Goal: Task Accomplishment & Management: Manage account settings

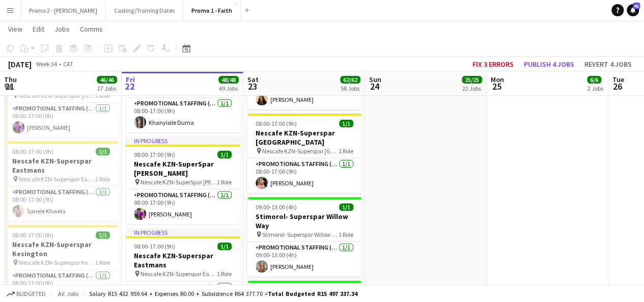
scroll to position [2053, 0]
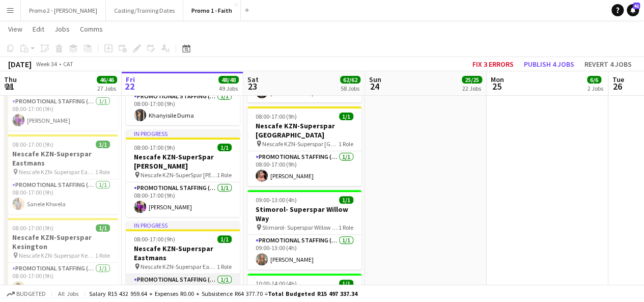
click at [173, 274] on app-card-role "Promotional Staffing (Brand Ambassadors) [DATE] 08:00-17:00 (9h) Sanele Khwela" at bounding box center [183, 291] width 114 height 35
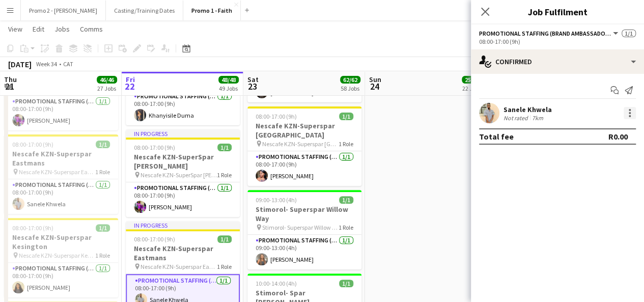
click at [632, 116] on div at bounding box center [630, 113] width 12 height 12
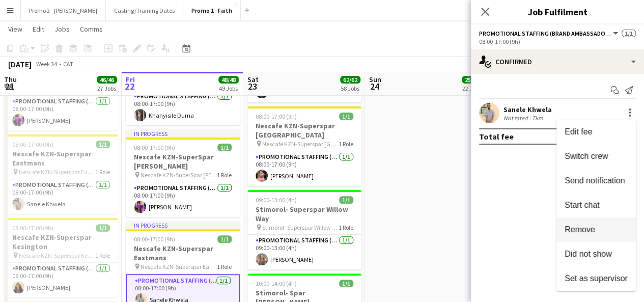
click at [593, 234] on span "Remove" at bounding box center [596, 229] width 63 height 9
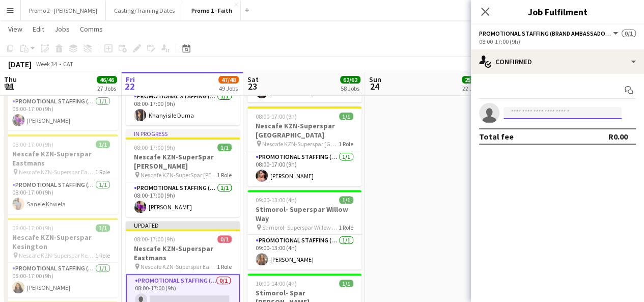
click at [535, 116] on input at bounding box center [563, 113] width 118 height 12
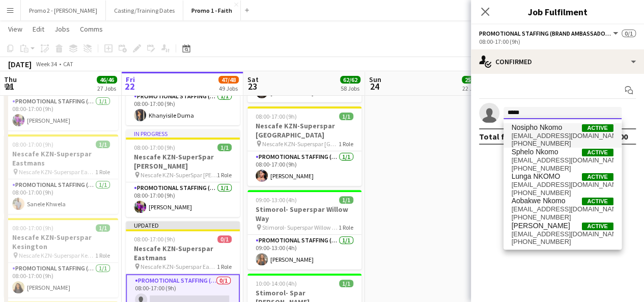
type input "*****"
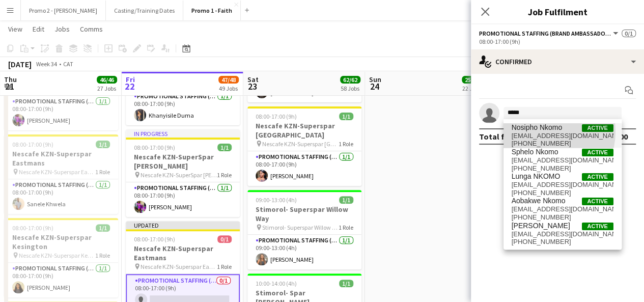
click at [538, 132] on span "[EMAIL_ADDRESS][DOMAIN_NAME]" at bounding box center [563, 136] width 102 height 8
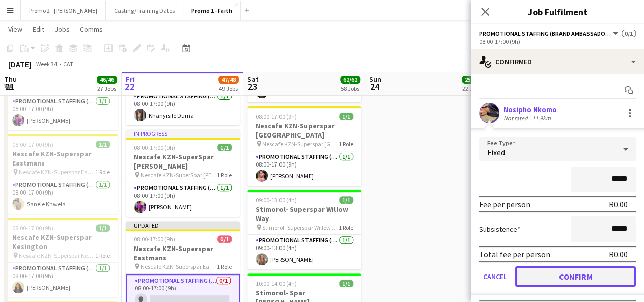
click at [597, 273] on button "Confirm" at bounding box center [575, 276] width 121 height 20
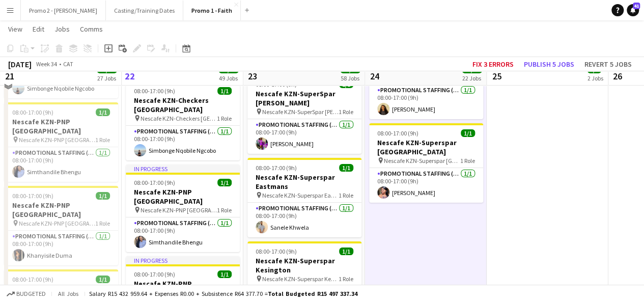
scroll to position [1796, 0]
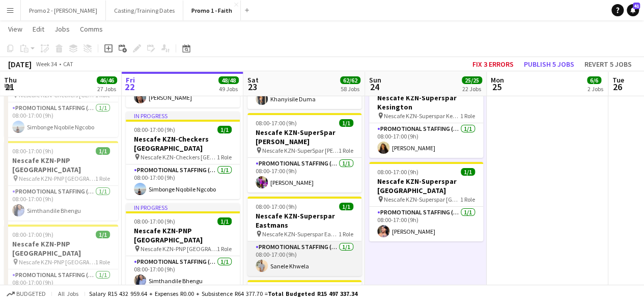
click at [295, 241] on app-card-role "Promotional Staffing (Brand Ambassadors) [DATE] 08:00-17:00 (9h) Sanele Khwela" at bounding box center [305, 258] width 114 height 35
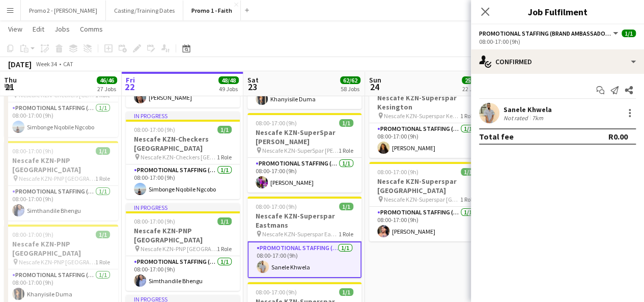
click at [630, 107] on div at bounding box center [630, 113] width 12 height 12
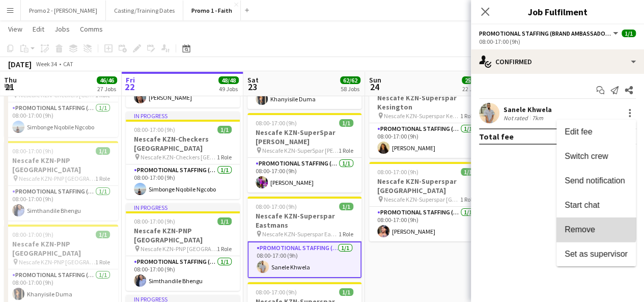
click at [590, 225] on span "Remove" at bounding box center [580, 229] width 31 height 9
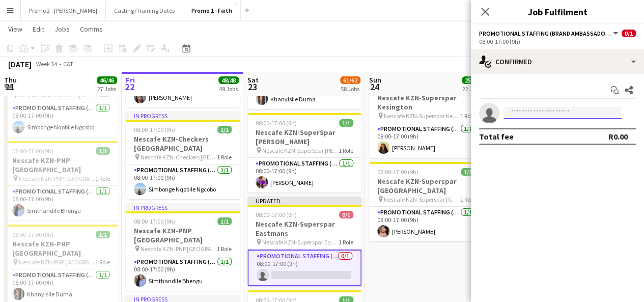
click at [532, 111] on input at bounding box center [563, 113] width 118 height 12
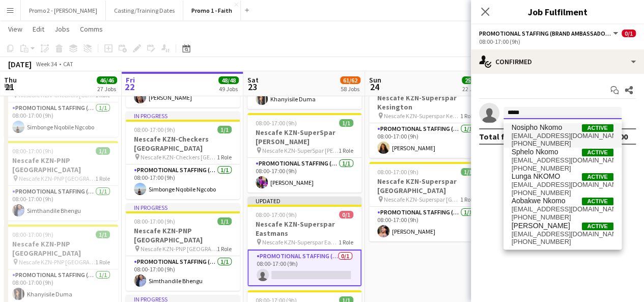
type input "*****"
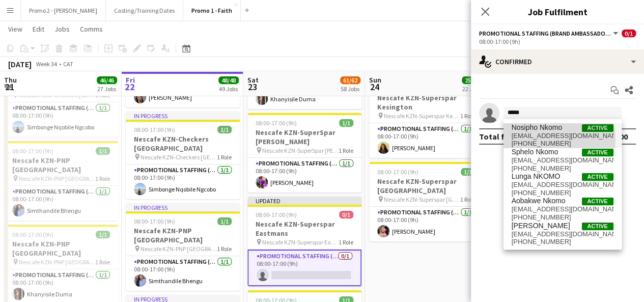
click at [538, 140] on span "[PHONE_NUMBER]" at bounding box center [563, 144] width 102 height 8
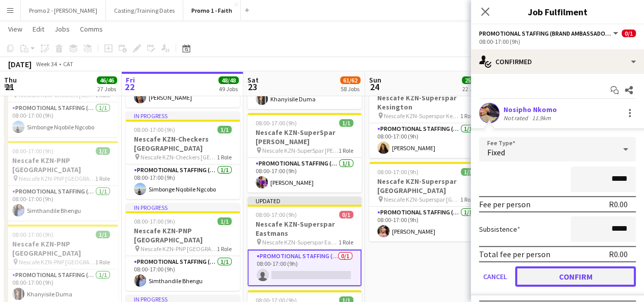
click at [594, 271] on button "Confirm" at bounding box center [575, 276] width 121 height 20
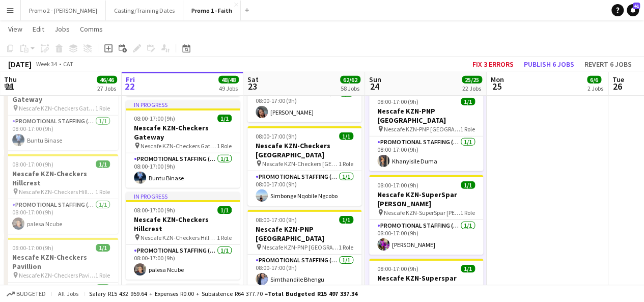
scroll to position [1549, 0]
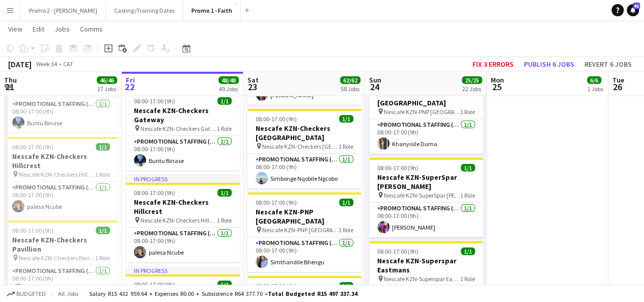
click at [425, 284] on app-card-role "Promotional Staffing (Brand Ambassadors) [DATE] 08:00-17:00 (9h) Sanele Khwela" at bounding box center [426, 303] width 114 height 35
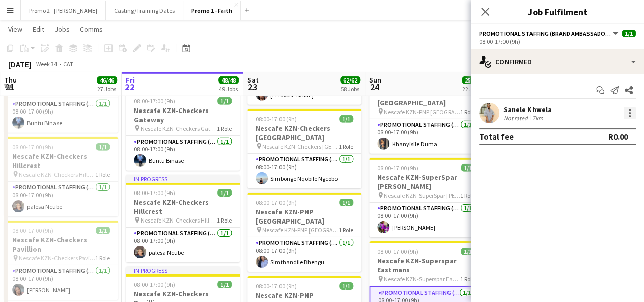
click at [627, 114] on div at bounding box center [630, 113] width 12 height 12
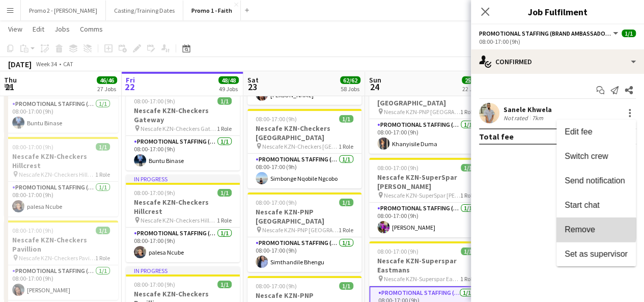
click at [591, 229] on span "Remove" at bounding box center [580, 229] width 31 height 9
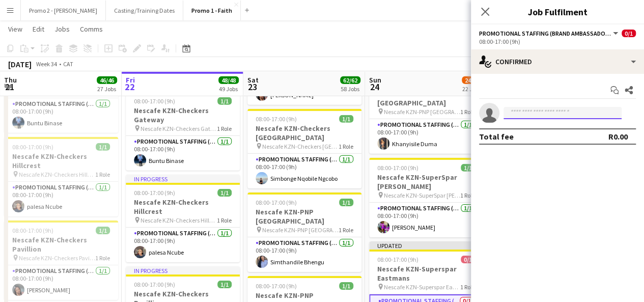
click at [540, 114] on input at bounding box center [563, 113] width 118 height 12
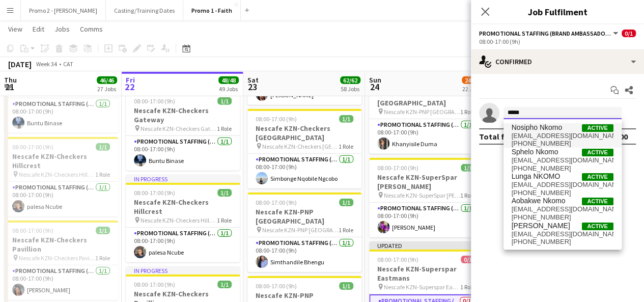
type input "*****"
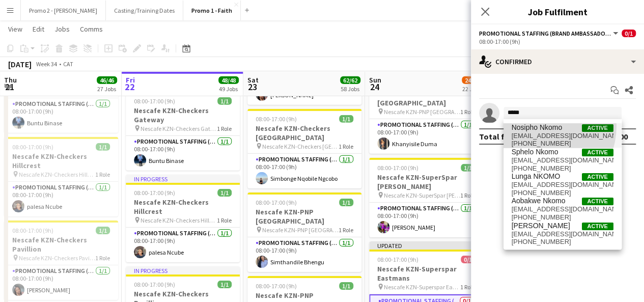
click at [534, 126] on span "Nosipho Nkomo" at bounding box center [537, 127] width 51 height 9
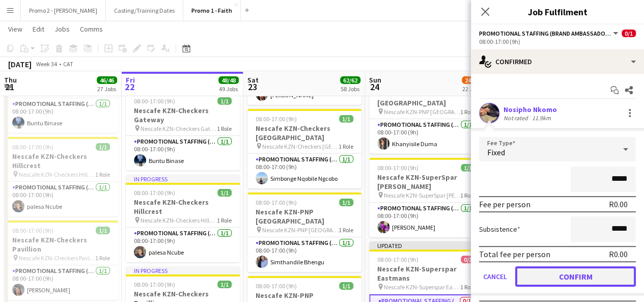
click at [574, 272] on button "Confirm" at bounding box center [575, 276] width 121 height 20
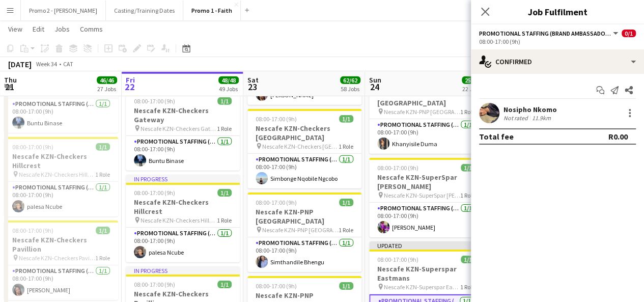
click at [425, 52] on app-toolbar "Copy Paste Paste Ctrl+V Paste with crew Ctrl+Shift+V Paste linked Job [GEOGRAPH…" at bounding box center [322, 48] width 644 height 17
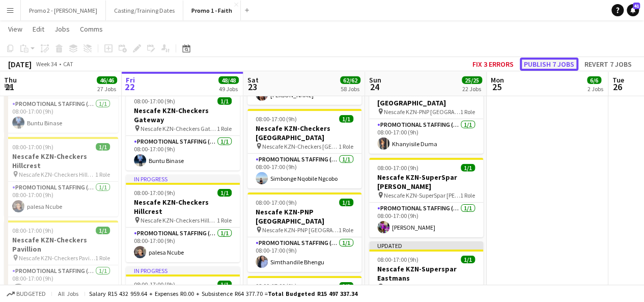
click at [549, 67] on button "Publish 7 jobs" at bounding box center [549, 64] width 59 height 13
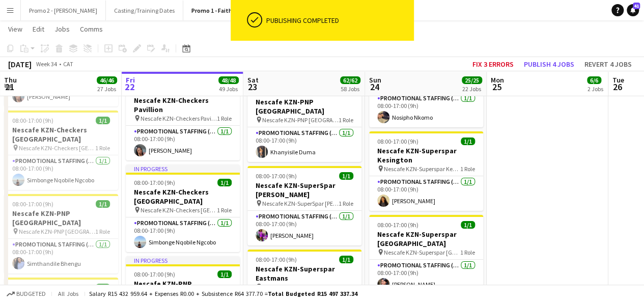
scroll to position [1687, 0]
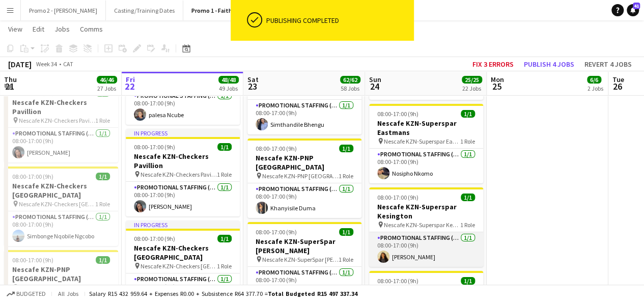
click at [413, 232] on app-card-role "Promotional Staffing (Brand Ambassadors) [DATE] 08:00-17:00 (9h) [PERSON_NAME]" at bounding box center [426, 249] width 114 height 35
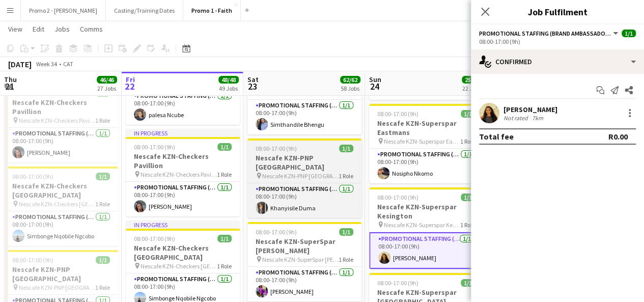
click at [326, 172] on span "Nescafe KZN-PNP [GEOGRAPHIC_DATA]" at bounding box center [300, 176] width 76 height 8
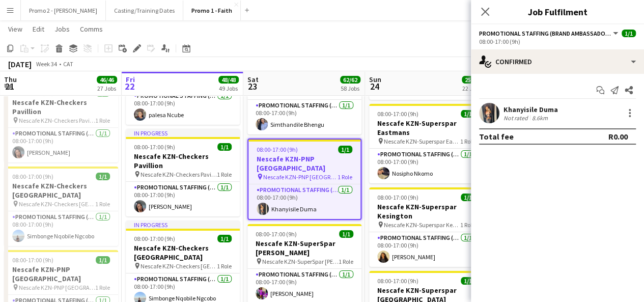
click at [422, 73] on app-board-header-date "Sun 24 25/25 22 Jobs" at bounding box center [426, 83] width 122 height 24
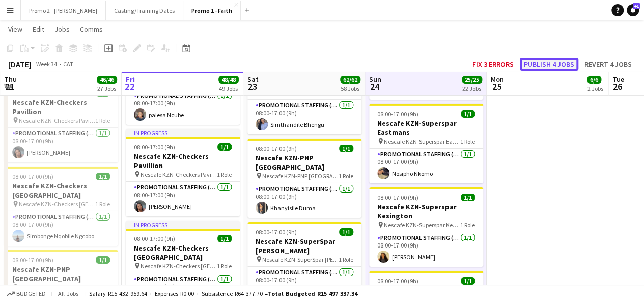
click at [551, 64] on button "Publish 4 jobs" at bounding box center [549, 64] width 59 height 13
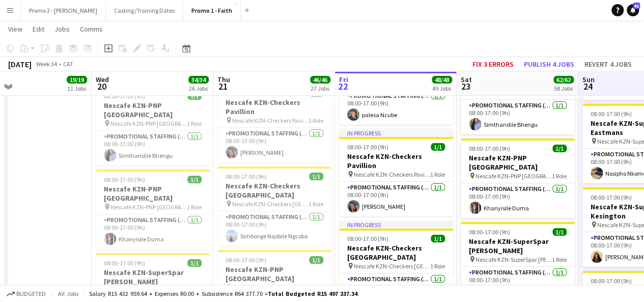
drag, startPoint x: 32, startPoint y: 120, endPoint x: 247, endPoint y: 117, distance: 214.5
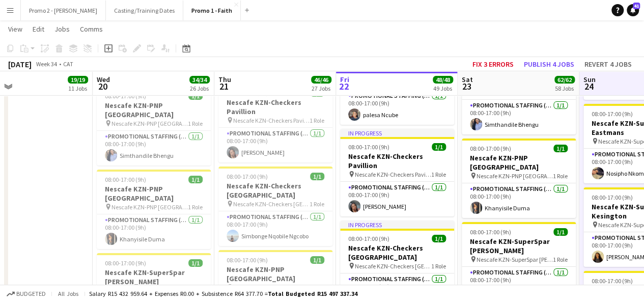
click at [125, 90] on app-board-header-date "Wed 20 34/34 26 Jobs" at bounding box center [154, 83] width 122 height 24
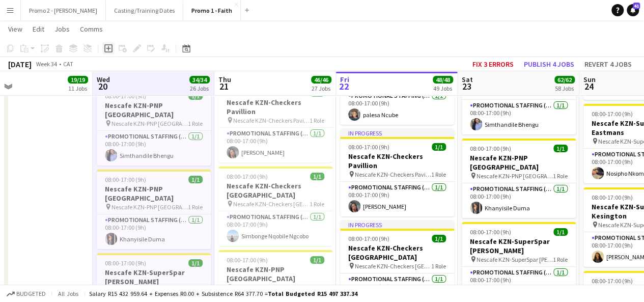
click at [108, 49] on icon at bounding box center [108, 48] width 5 height 5
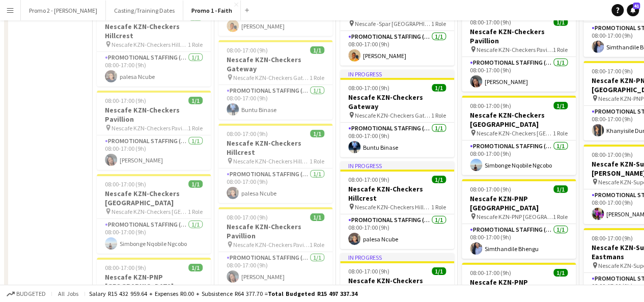
scroll to position [0, 0]
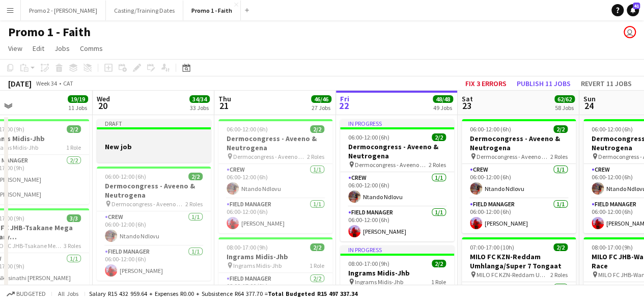
click at [138, 134] on div at bounding box center [154, 137] width 114 height 8
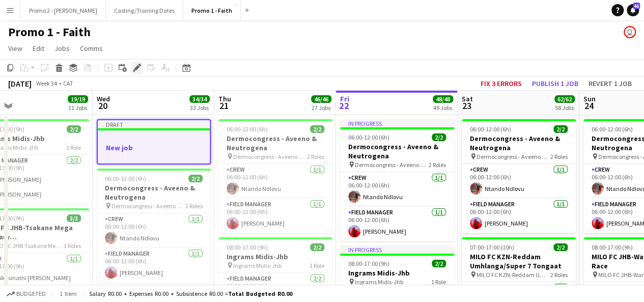
click at [139, 67] on icon at bounding box center [137, 68] width 6 height 6
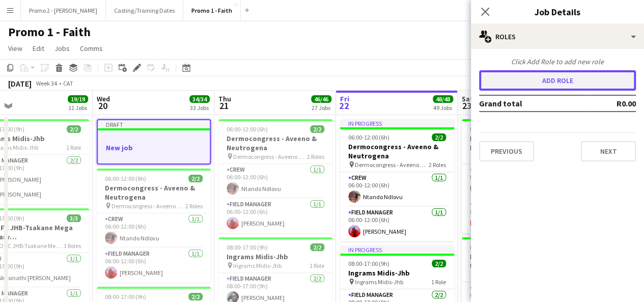
click at [589, 88] on button "Add role" at bounding box center [557, 80] width 157 height 20
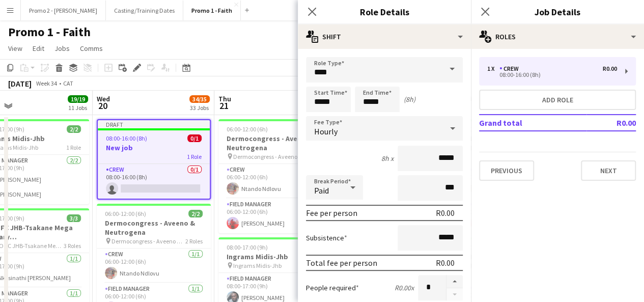
click at [447, 69] on span at bounding box center [452, 69] width 21 height 24
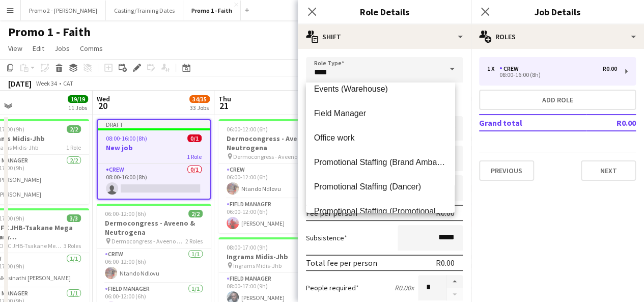
scroll to position [157, 0]
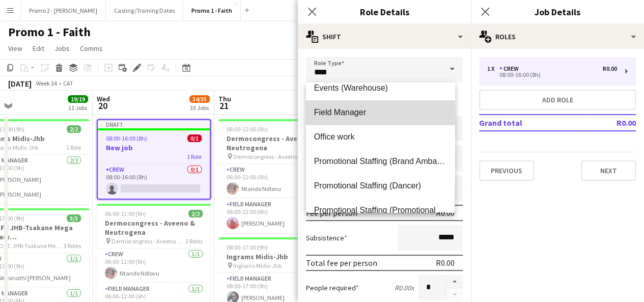
click at [390, 102] on mat-option "Field Manager" at bounding box center [380, 112] width 149 height 24
type input "**********"
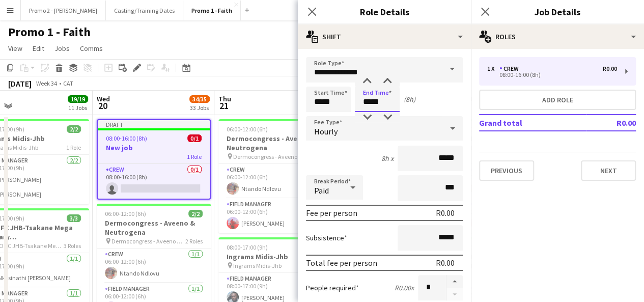
click at [371, 100] on input "*****" at bounding box center [377, 99] width 45 height 25
type input "*****"
click at [321, 103] on input "*****" at bounding box center [328, 99] width 45 height 25
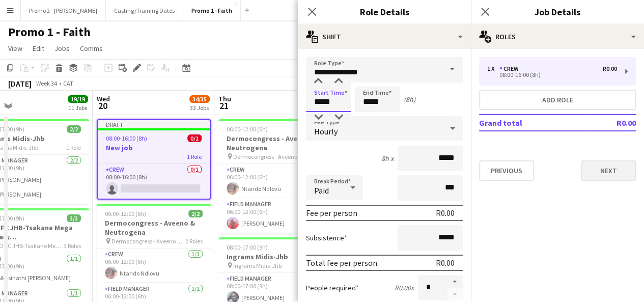
type input "*****"
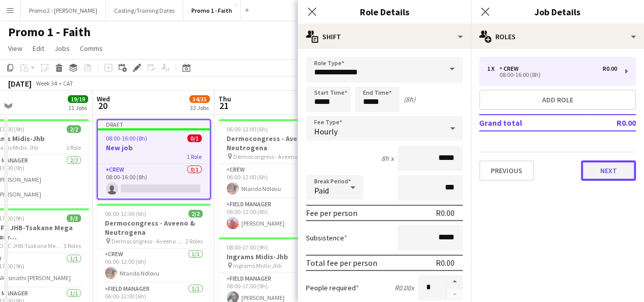
click at [613, 179] on button "Next" at bounding box center [608, 170] width 55 height 20
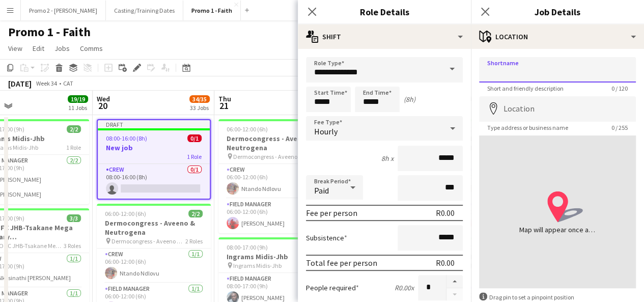
click at [494, 69] on input "Shortname" at bounding box center [557, 69] width 157 height 25
drag, startPoint x: 542, startPoint y: 71, endPoint x: 475, endPoint y: 73, distance: 67.3
click at [475, 73] on form "**********" at bounding box center [557, 204] width 173 height 294
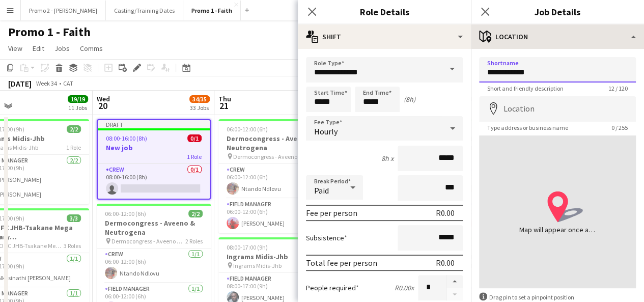
type input "**********"
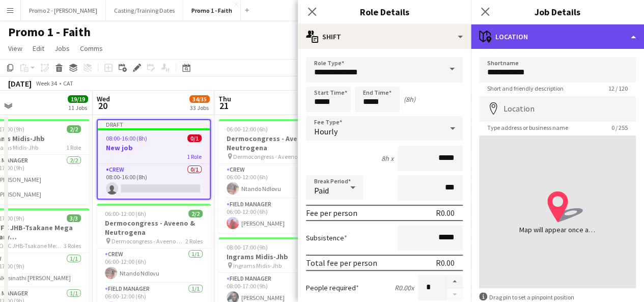
click at [552, 45] on div "maps-pin-1 Location" at bounding box center [557, 36] width 173 height 24
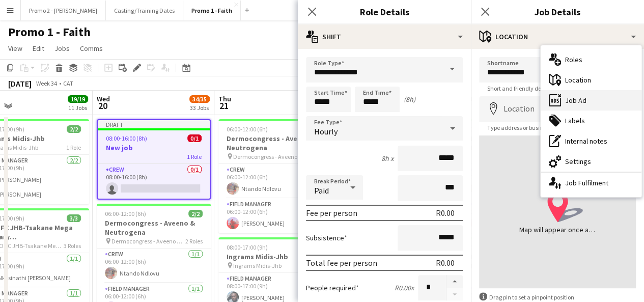
click at [597, 94] on div "ads-window Job Ad" at bounding box center [591, 100] width 101 height 20
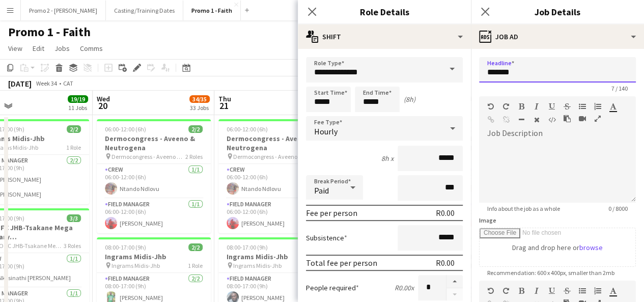
drag, startPoint x: 515, startPoint y: 72, endPoint x: 486, endPoint y: 69, distance: 28.7
click at [486, 69] on input "*******" at bounding box center [557, 69] width 157 height 25
paste input "*****"
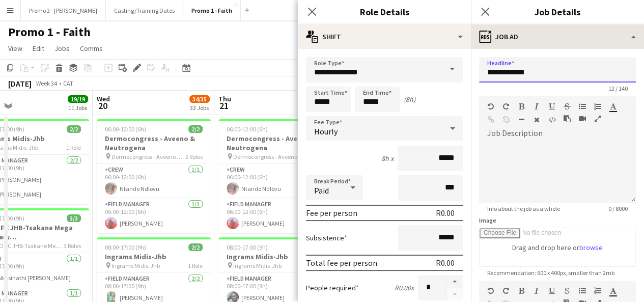
type input "**********"
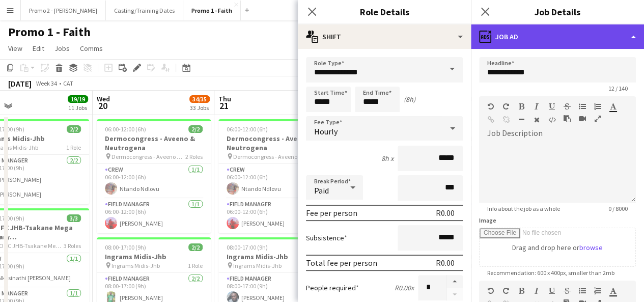
click at [533, 31] on div "ads-window Job Ad" at bounding box center [557, 36] width 173 height 24
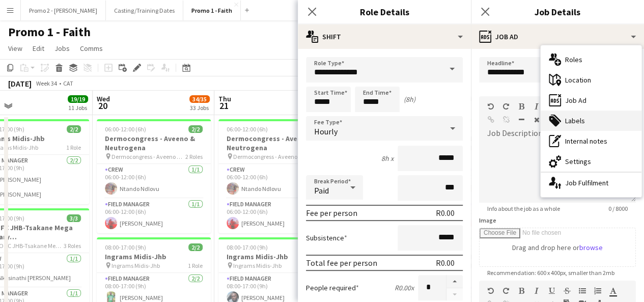
click at [580, 125] on div "tags-double Labels" at bounding box center [591, 121] width 101 height 20
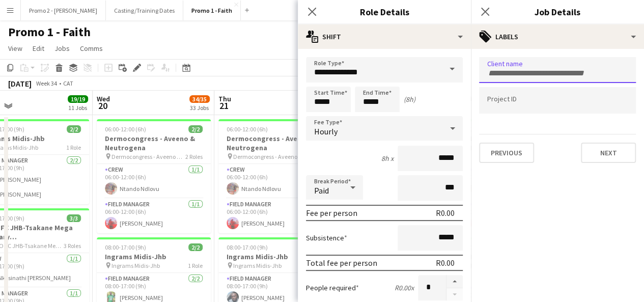
click at [516, 64] on div at bounding box center [557, 70] width 157 height 26
drag, startPoint x: 516, startPoint y: 64, endPoint x: 547, endPoint y: 71, distance: 31.4
click at [547, 71] on input "Type to search client labels..." at bounding box center [557, 73] width 141 height 9
paste input "**********"
type input "**********"
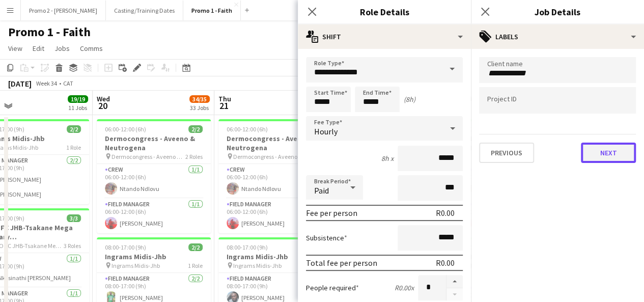
click at [606, 146] on button "Next" at bounding box center [608, 153] width 55 height 20
type input "*******"
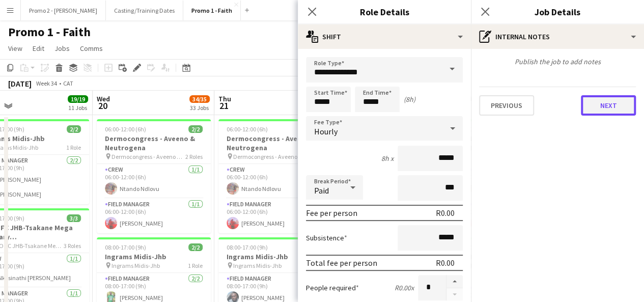
click at [618, 102] on button "Next" at bounding box center [608, 105] width 55 height 20
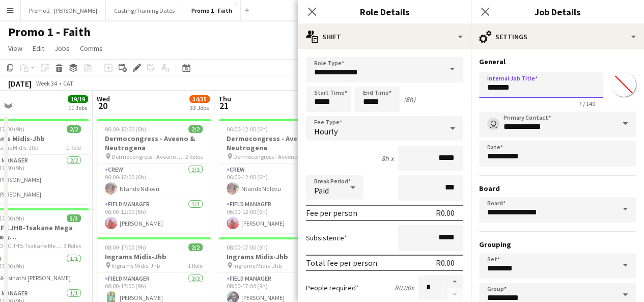
drag, startPoint x: 547, startPoint y: 89, endPoint x: 483, endPoint y: 84, distance: 64.4
click at [483, 84] on input "*******" at bounding box center [541, 84] width 124 height 25
paste input "*****"
type input "**********"
click at [269, 63] on app-toolbar "Copy Paste Paste Ctrl+V Paste with crew Ctrl+Shift+V Paste linked Job [GEOGRAPH…" at bounding box center [322, 67] width 644 height 17
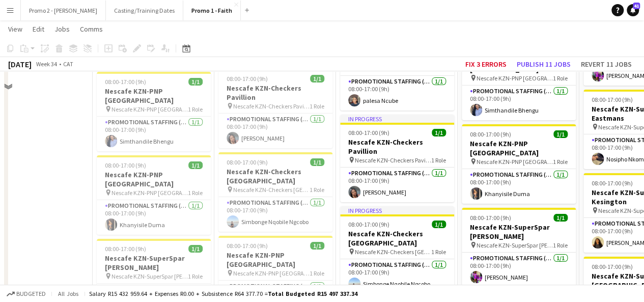
scroll to position [2032, 0]
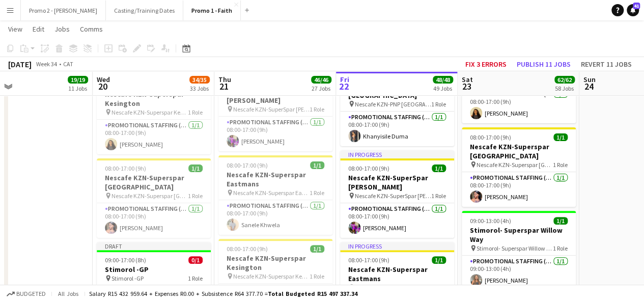
click at [148, 284] on app-card-role "Field Manager 0/1 09:00-17:00 (8h) single-neutral-actions" at bounding box center [154, 303] width 114 height 35
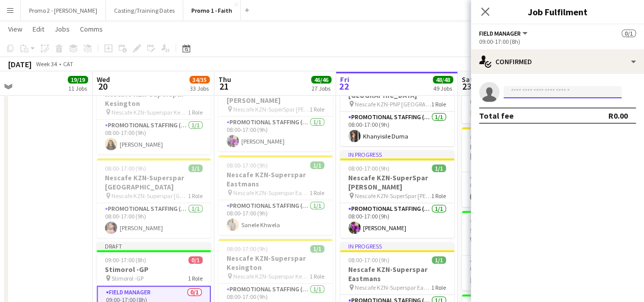
click at [549, 92] on input at bounding box center [563, 92] width 118 height 12
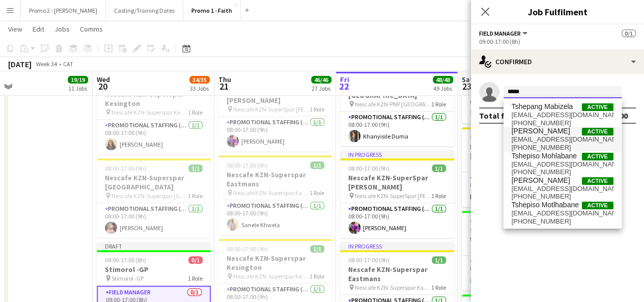
type input "*****"
click at [545, 134] on span "[PERSON_NAME]" at bounding box center [541, 131] width 59 height 9
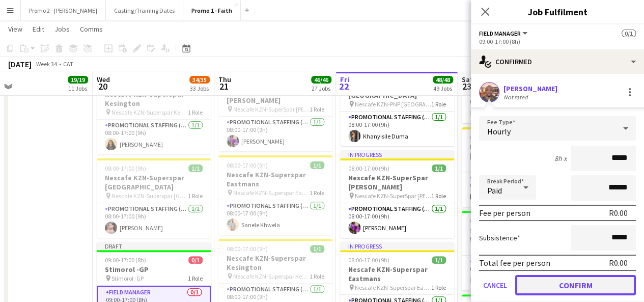
click at [585, 283] on button "Confirm" at bounding box center [575, 285] width 121 height 20
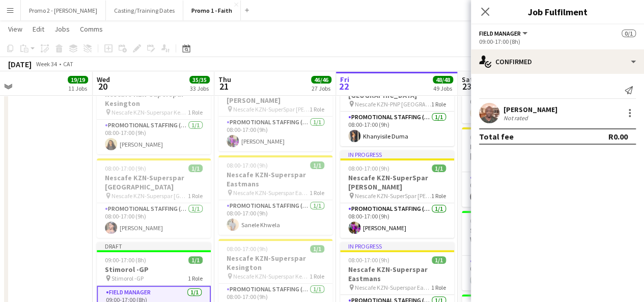
click at [527, 112] on div "[PERSON_NAME]" at bounding box center [531, 109] width 54 height 9
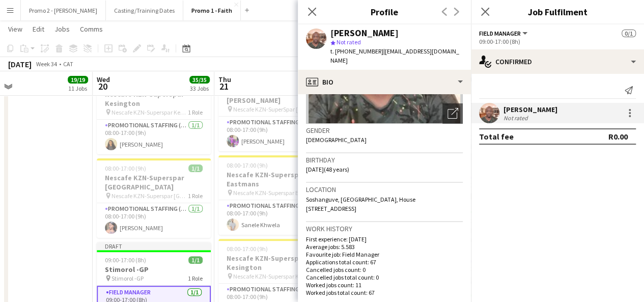
scroll to position [139, 0]
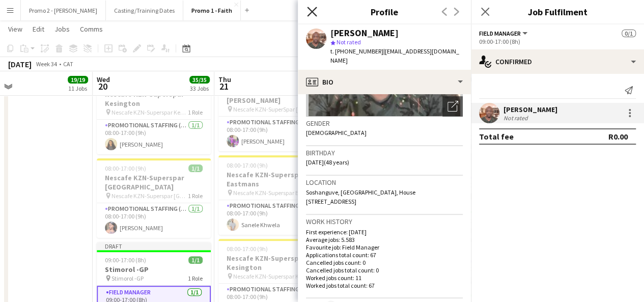
click at [312, 15] on icon "Close pop-in" at bounding box center [312, 12] width 10 height 10
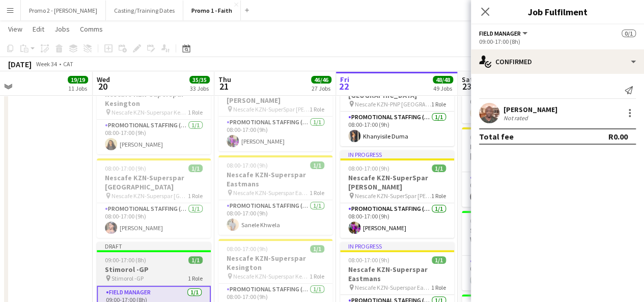
click at [111, 256] on span "09:00-17:00 (8h)" at bounding box center [125, 260] width 41 height 8
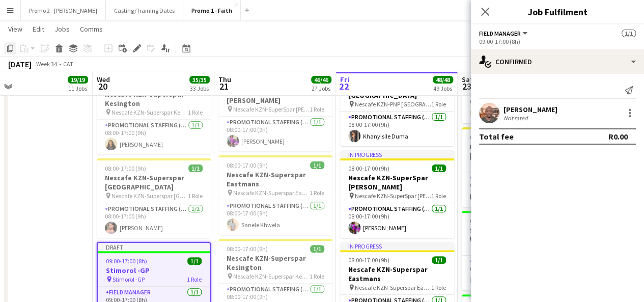
click at [9, 49] on icon "Copy" at bounding box center [10, 48] width 8 height 8
click at [483, 14] on icon at bounding box center [485, 12] width 10 height 10
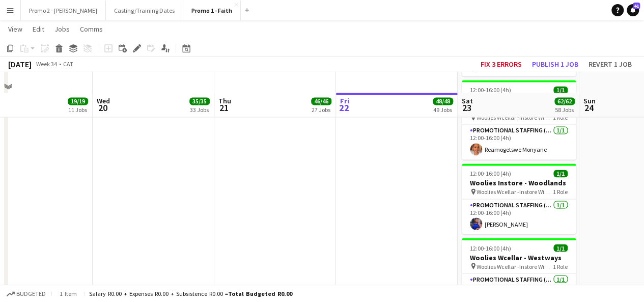
scroll to position [4713, 0]
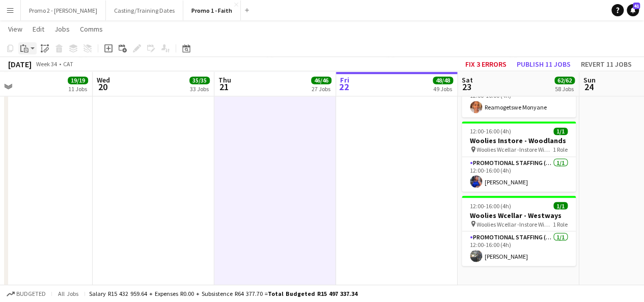
click at [31, 49] on app-action-btn "Paste" at bounding box center [27, 48] width 18 height 12
click at [41, 88] on link "Paste with crew Ctrl+Shift+V" at bounding box center [75, 84] width 96 height 9
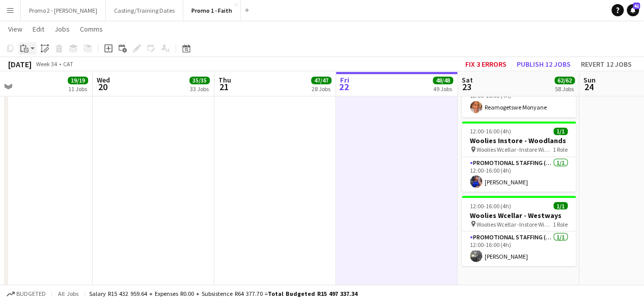
click at [34, 47] on app-action-btn "Paste" at bounding box center [27, 48] width 18 height 12
click at [47, 85] on link "Paste with crew Ctrl+Shift+V" at bounding box center [75, 84] width 96 height 9
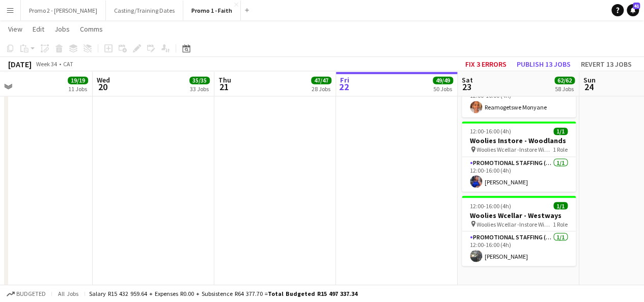
click at [33, 51] on app-action-btn "Paste" at bounding box center [27, 48] width 18 height 12
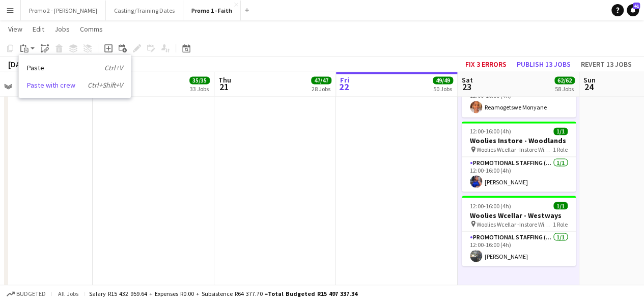
click at [44, 86] on link "Paste with crew Ctrl+Shift+V" at bounding box center [75, 84] width 96 height 9
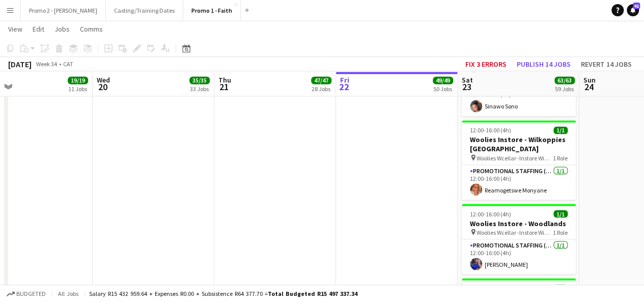
click at [30, 46] on div "Paste" at bounding box center [24, 48] width 12 height 12
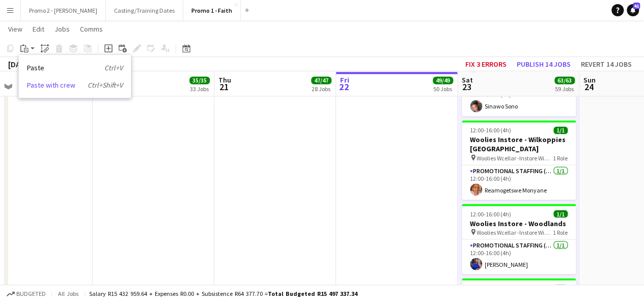
click at [45, 83] on link "Paste with crew Ctrl+Shift+V" at bounding box center [75, 84] width 96 height 9
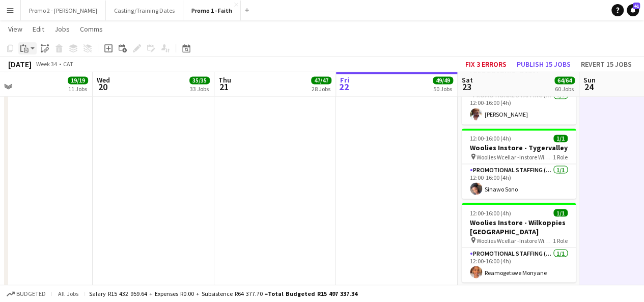
click at [32, 51] on app-action-btn "Paste" at bounding box center [27, 48] width 18 height 12
click at [44, 84] on link "Paste with crew Ctrl+Shift+V" at bounding box center [75, 84] width 96 height 9
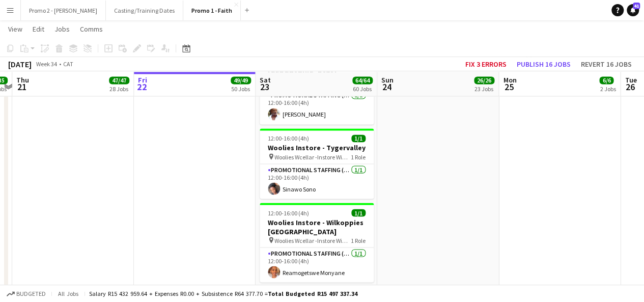
drag, startPoint x: 611, startPoint y: 113, endPoint x: 404, endPoint y: 130, distance: 208.1
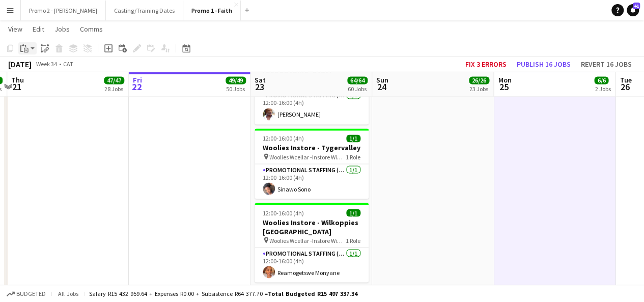
click at [31, 47] on app-action-btn "Paste" at bounding box center [27, 48] width 18 height 12
click at [44, 83] on link "Paste with crew Ctrl+Shift+V" at bounding box center [75, 84] width 96 height 9
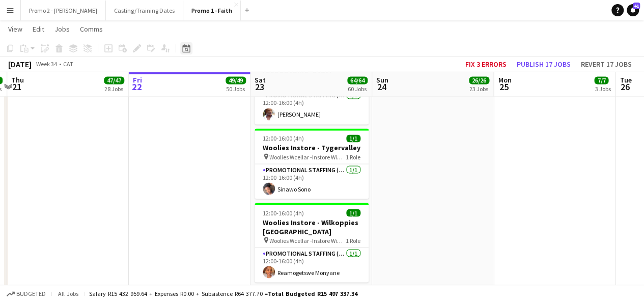
click at [187, 51] on icon "Date picker" at bounding box center [186, 48] width 8 height 8
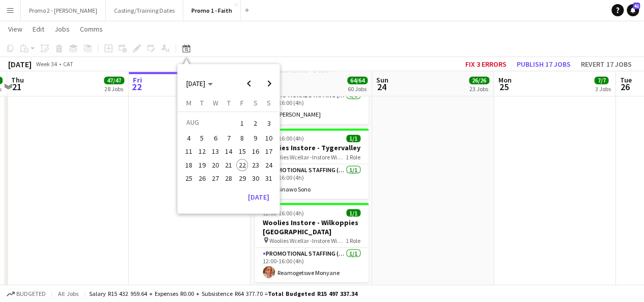
click at [233, 179] on span "28" at bounding box center [229, 178] width 12 height 12
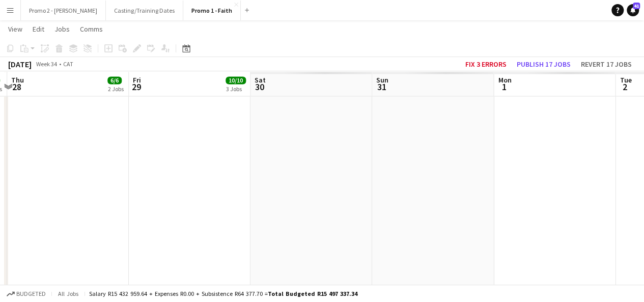
scroll to position [0, 350]
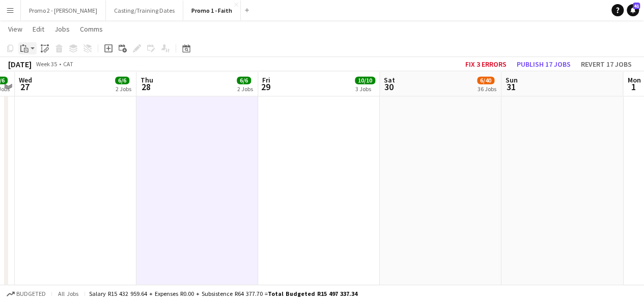
click at [28, 50] on icon "Paste" at bounding box center [24, 48] width 8 height 8
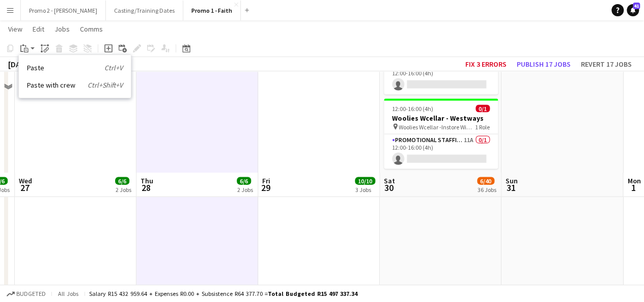
scroll to position [3122, 0]
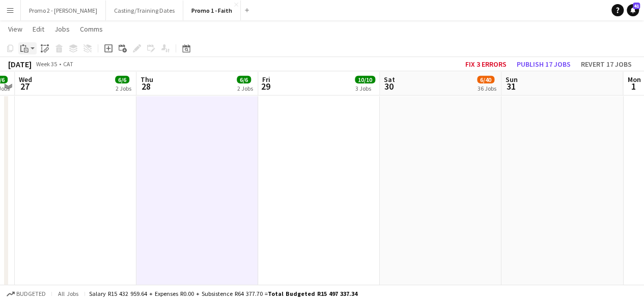
click at [30, 50] on div "Paste" at bounding box center [24, 48] width 12 height 12
click at [46, 87] on link "Paste with crew Ctrl+Shift+V" at bounding box center [75, 84] width 96 height 9
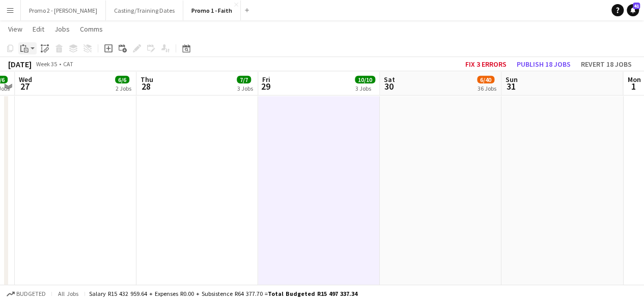
click at [33, 51] on app-action-btn "Paste" at bounding box center [27, 48] width 18 height 12
click at [49, 85] on link "Paste with crew Ctrl+Shift+V" at bounding box center [75, 84] width 96 height 9
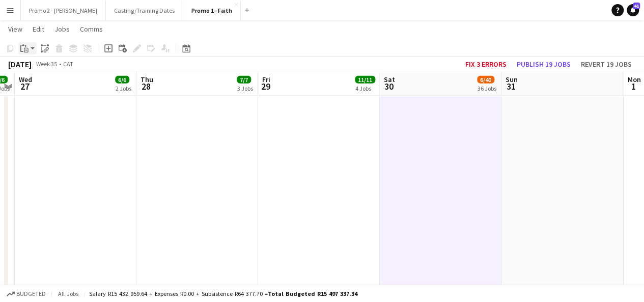
click at [32, 46] on app-action-btn "Paste" at bounding box center [27, 48] width 18 height 12
click at [48, 82] on link "Paste with crew Ctrl+Shift+V" at bounding box center [75, 84] width 96 height 9
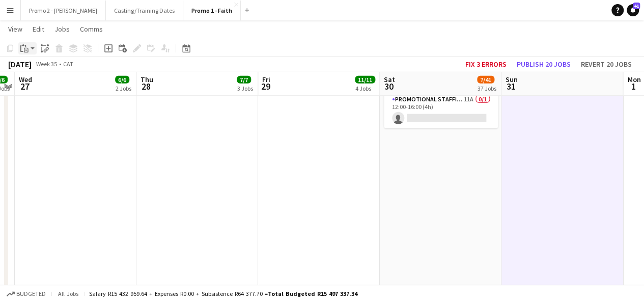
click at [34, 47] on app-action-btn "Paste" at bounding box center [27, 48] width 18 height 12
click at [50, 85] on link "Paste with crew Ctrl+Shift+V" at bounding box center [75, 84] width 96 height 9
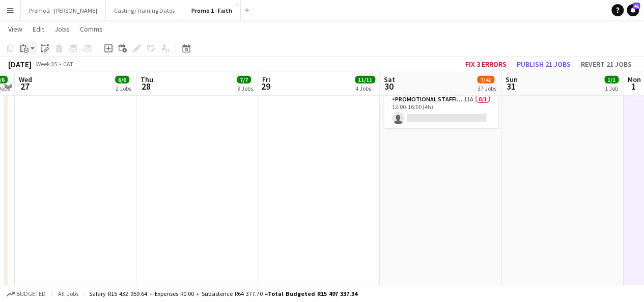
click at [35, 45] on app-action-btn "Paste" at bounding box center [27, 48] width 18 height 12
click at [50, 85] on link "Paste with crew Ctrl+Shift+V" at bounding box center [75, 84] width 96 height 9
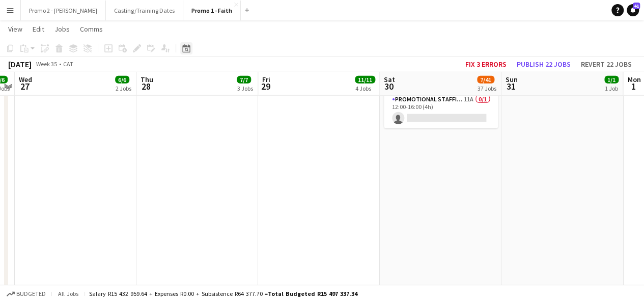
click at [188, 45] on icon "Date picker" at bounding box center [186, 48] width 8 height 8
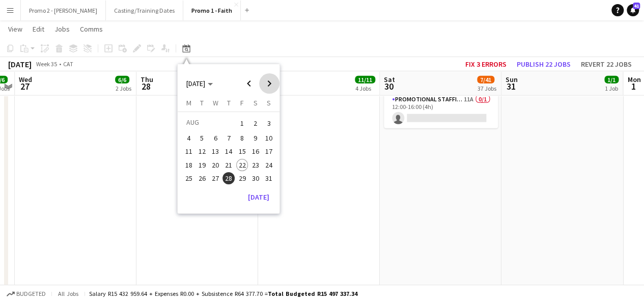
click at [269, 82] on span "Next month" at bounding box center [269, 83] width 20 height 20
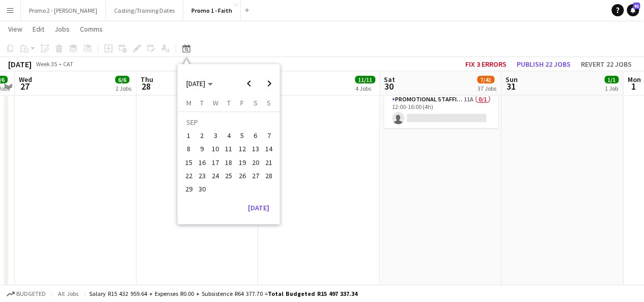
click at [226, 133] on span "4" at bounding box center [229, 135] width 12 height 12
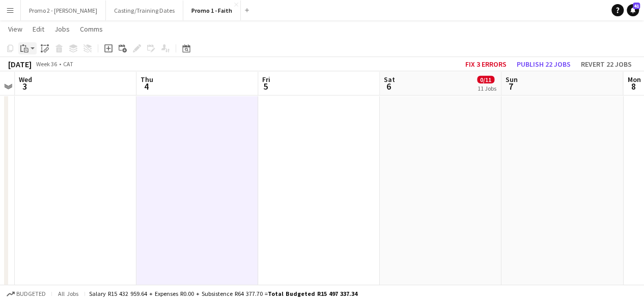
click at [34, 46] on app-action-btn "Paste" at bounding box center [27, 48] width 18 height 12
click at [48, 85] on link "Paste with crew Ctrl+Shift+V" at bounding box center [75, 84] width 96 height 9
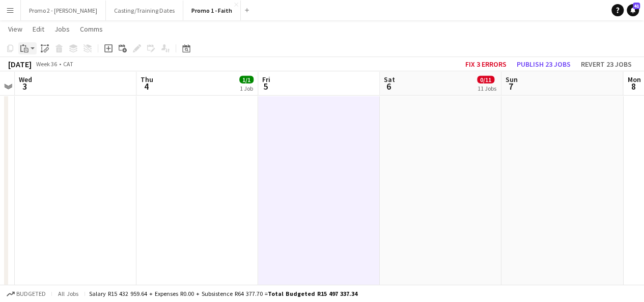
click at [33, 47] on app-action-btn "Paste" at bounding box center [27, 48] width 18 height 12
click at [42, 83] on link "Paste with crew Ctrl+Shift+V" at bounding box center [75, 84] width 96 height 9
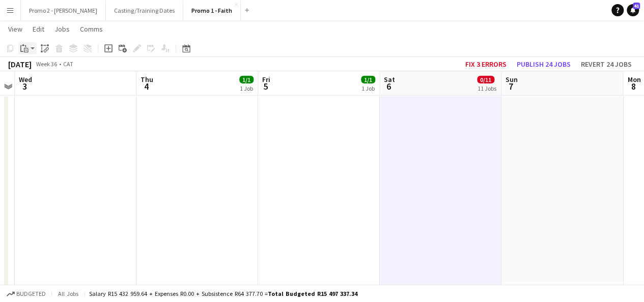
click at [35, 49] on app-action-btn "Paste" at bounding box center [27, 48] width 18 height 12
click at [58, 87] on link "Paste with crew Ctrl+Shift+V" at bounding box center [75, 84] width 96 height 9
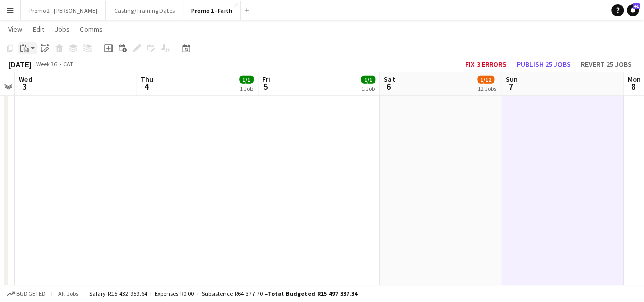
click at [29, 48] on div "Paste" at bounding box center [24, 48] width 12 height 12
click at [50, 85] on link "Paste with crew Ctrl+Shift+V" at bounding box center [75, 84] width 96 height 9
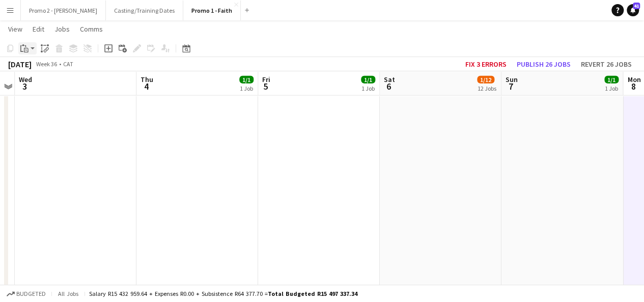
click at [33, 47] on app-action-btn "Paste" at bounding box center [27, 48] width 18 height 12
click at [43, 81] on link "Paste with crew Ctrl+Shift+V" at bounding box center [75, 84] width 96 height 9
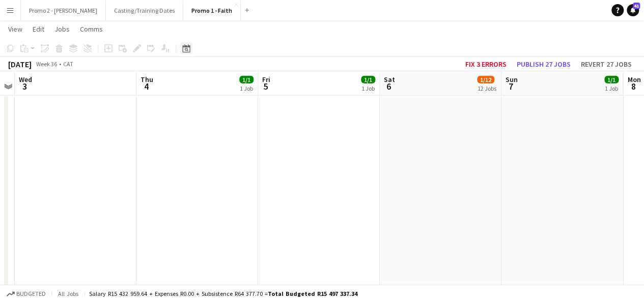
click at [187, 49] on icon at bounding box center [187, 50] width 4 height 4
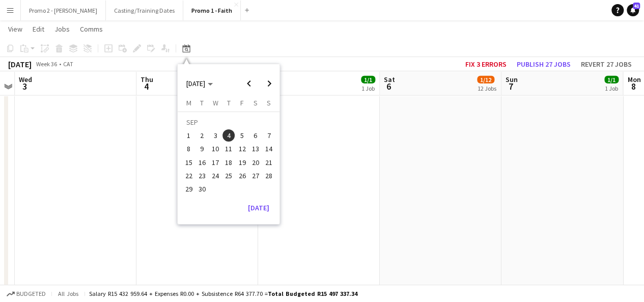
click at [225, 149] on span "11" at bounding box center [229, 149] width 12 height 12
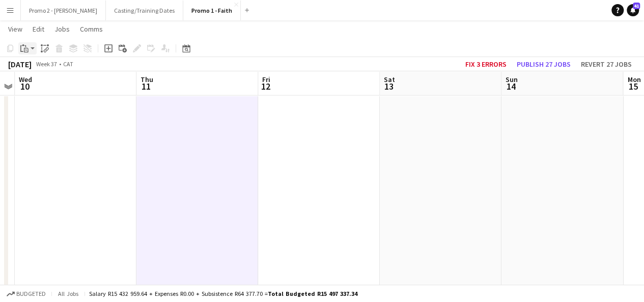
click at [33, 47] on app-action-btn "Paste" at bounding box center [27, 48] width 18 height 12
click at [45, 84] on link "Paste with crew Ctrl+Shift+V" at bounding box center [75, 84] width 96 height 9
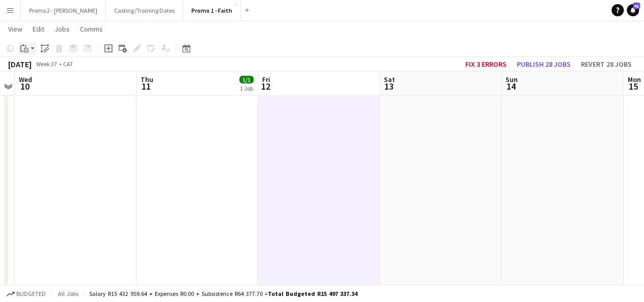
click at [31, 46] on app-action-btn "Paste" at bounding box center [27, 48] width 18 height 12
click at [43, 85] on link "Paste with crew Ctrl+Shift+V" at bounding box center [75, 84] width 96 height 9
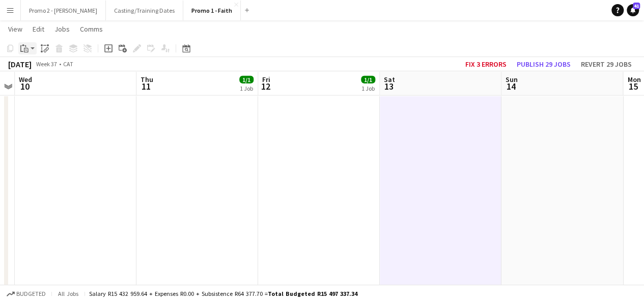
click at [32, 49] on app-action-btn "Paste" at bounding box center [27, 48] width 18 height 12
click at [44, 82] on link "Paste with crew Ctrl+Shift+V" at bounding box center [75, 84] width 96 height 9
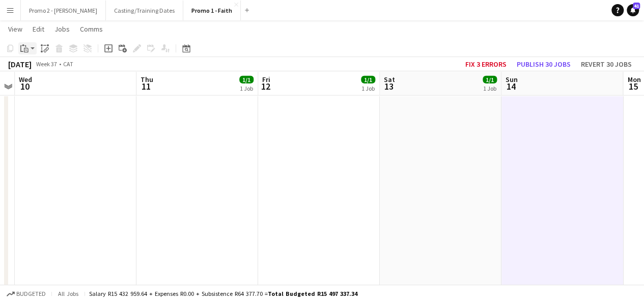
click at [33, 48] on app-action-btn "Paste" at bounding box center [27, 48] width 18 height 12
click at [51, 86] on link "Paste with crew Ctrl+Shift+V" at bounding box center [75, 84] width 96 height 9
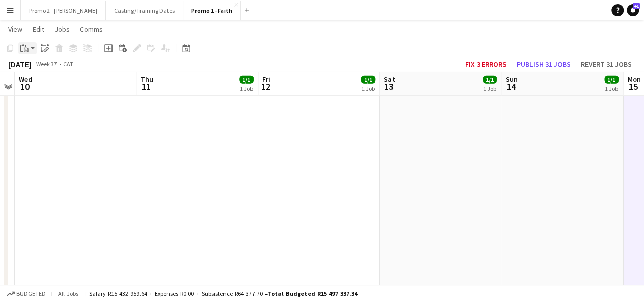
click at [31, 47] on app-action-btn "Paste" at bounding box center [27, 48] width 18 height 12
click at [50, 84] on link "Paste with crew Ctrl+Shift+V" at bounding box center [75, 84] width 96 height 9
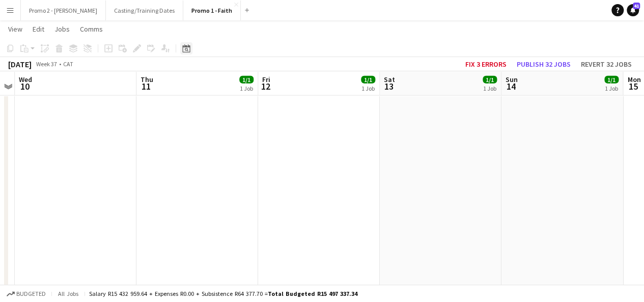
click at [189, 49] on icon "Date picker" at bounding box center [186, 48] width 8 height 8
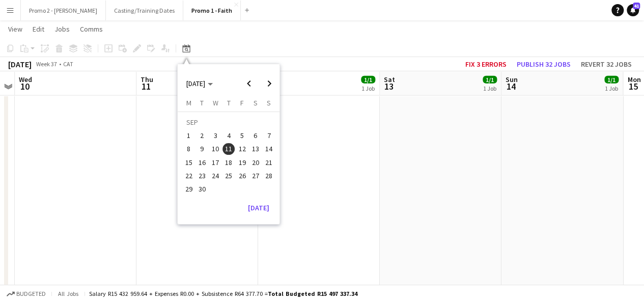
click at [233, 160] on span "18" at bounding box center [229, 162] width 12 height 12
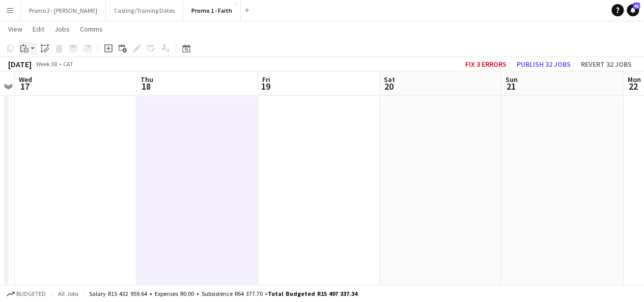
click at [33, 49] on app-action-btn "Paste" at bounding box center [27, 48] width 18 height 12
click at [53, 87] on link "Paste with crew Ctrl+Shift+V" at bounding box center [75, 84] width 96 height 9
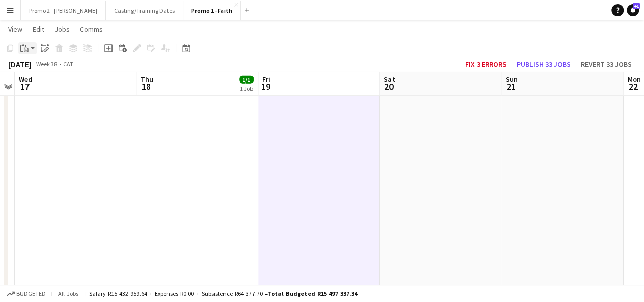
click at [32, 48] on app-action-btn "Paste" at bounding box center [27, 48] width 18 height 12
click at [50, 87] on link "Paste with crew Ctrl+Shift+V" at bounding box center [75, 84] width 96 height 9
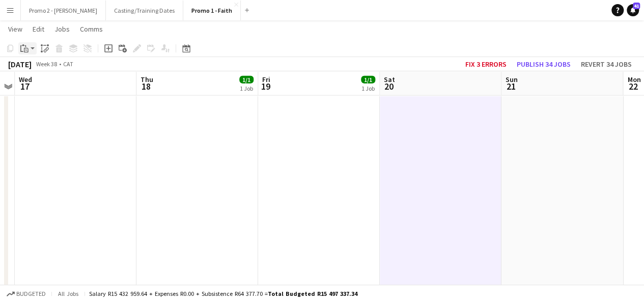
click at [34, 51] on app-action-btn "Paste" at bounding box center [27, 48] width 18 height 12
click at [48, 85] on link "Paste with crew Ctrl+Shift+V" at bounding box center [75, 84] width 96 height 9
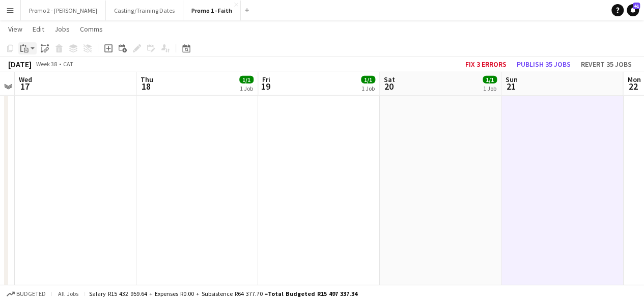
click at [32, 50] on app-action-btn "Paste" at bounding box center [27, 48] width 18 height 12
click at [45, 83] on link "Paste with crew Ctrl+Shift+V" at bounding box center [75, 84] width 96 height 9
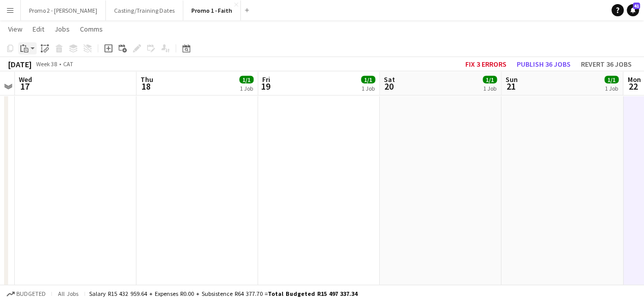
click at [31, 52] on app-action-btn "Paste" at bounding box center [27, 48] width 18 height 12
click at [44, 87] on link "Paste with crew Ctrl+Shift+V" at bounding box center [75, 84] width 96 height 9
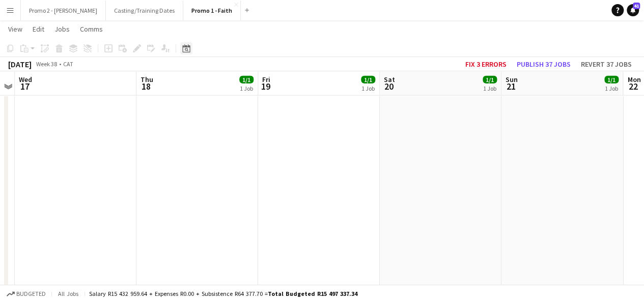
click at [189, 49] on icon "Date picker" at bounding box center [186, 48] width 8 height 8
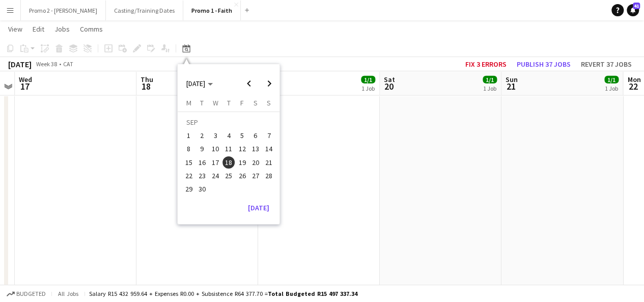
click at [227, 172] on span "25" at bounding box center [229, 176] width 12 height 12
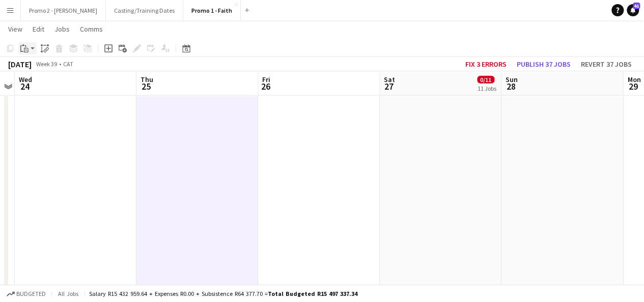
click at [33, 47] on app-action-btn "Paste" at bounding box center [27, 48] width 18 height 12
click at [52, 85] on link "Paste with crew Ctrl+Shift+V" at bounding box center [75, 84] width 96 height 9
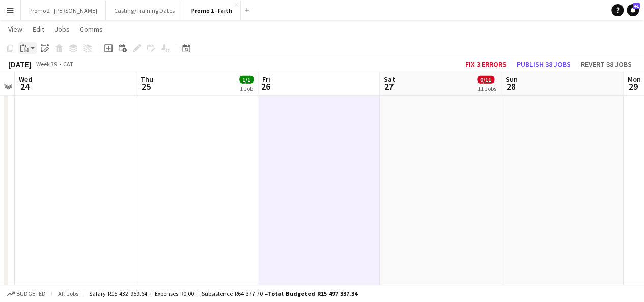
click at [34, 52] on app-action-btn "Paste" at bounding box center [27, 48] width 18 height 12
click at [50, 88] on link "Paste with crew Ctrl+Shift+V" at bounding box center [75, 84] width 96 height 9
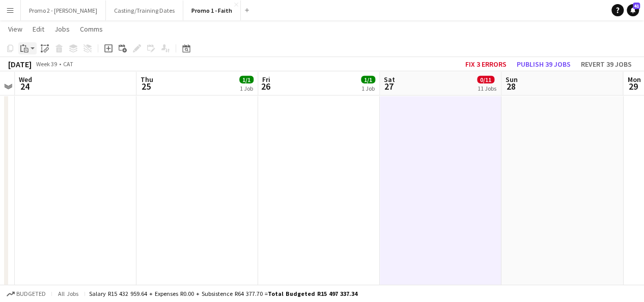
click at [34, 46] on app-action-btn "Paste" at bounding box center [27, 48] width 18 height 12
click at [49, 83] on link "Paste with crew Ctrl+Shift+V" at bounding box center [75, 84] width 96 height 9
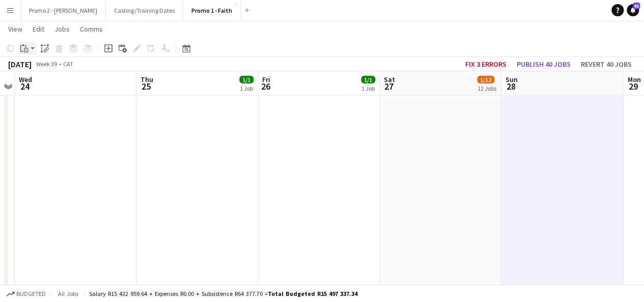
click at [31, 46] on app-action-btn "Paste" at bounding box center [27, 48] width 18 height 12
click at [52, 85] on link "Paste with crew Ctrl+Shift+V" at bounding box center [75, 84] width 96 height 9
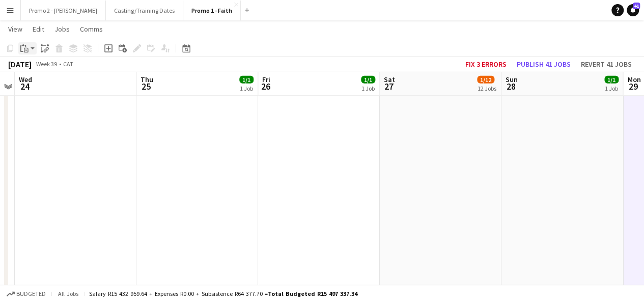
click at [34, 45] on app-action-btn "Paste" at bounding box center [27, 48] width 18 height 12
click at [46, 84] on link "Paste with crew Ctrl+Shift+V" at bounding box center [75, 84] width 96 height 9
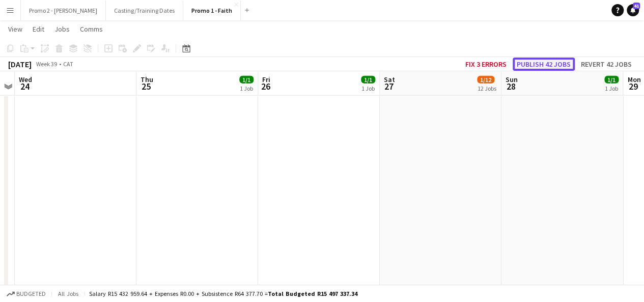
click at [561, 62] on button "Publish 42 jobs" at bounding box center [544, 64] width 62 height 13
click at [183, 50] on icon "Date picker" at bounding box center [186, 48] width 8 height 8
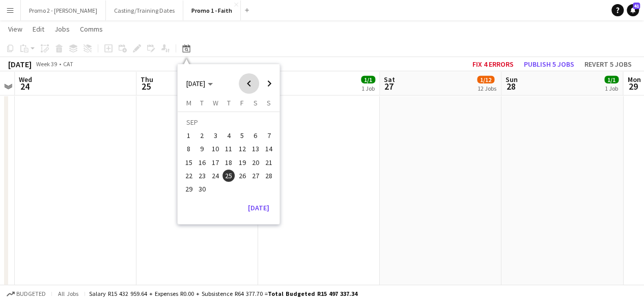
click at [248, 84] on span "Previous month" at bounding box center [249, 83] width 20 height 20
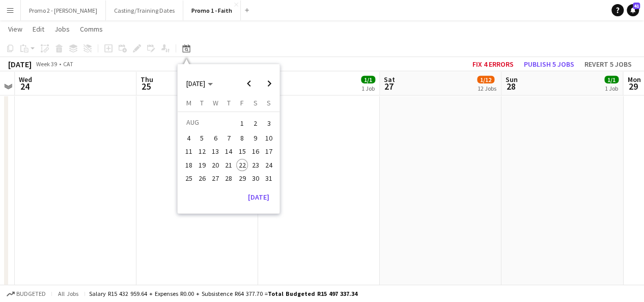
click at [247, 161] on span "22" at bounding box center [242, 165] width 12 height 12
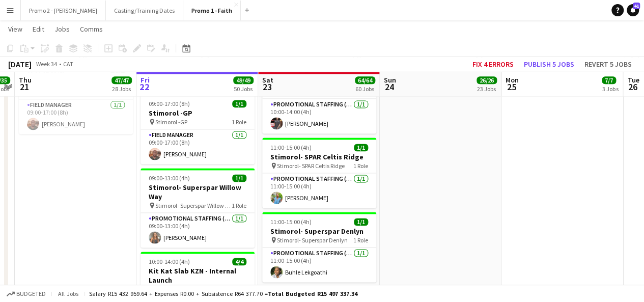
scroll to position [2553, 0]
